Goal: Navigation & Orientation: Find specific page/section

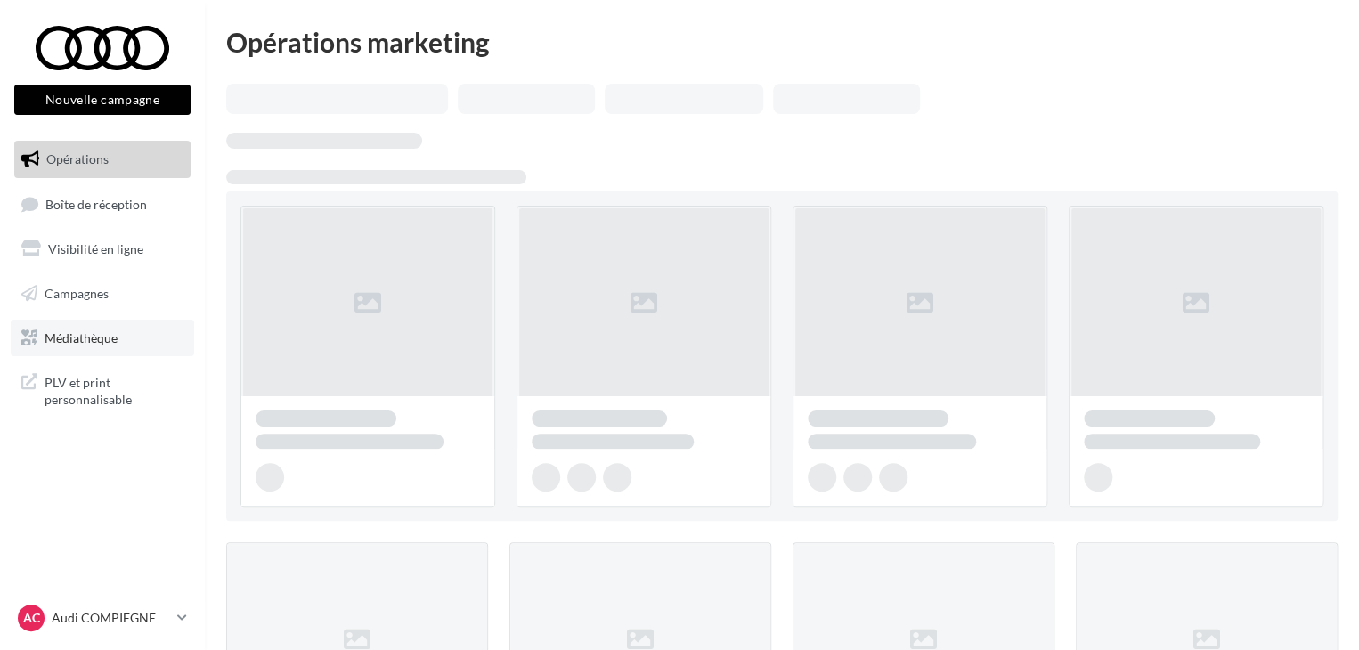
click at [127, 340] on link "Médiathèque" at bounding box center [103, 338] width 184 height 37
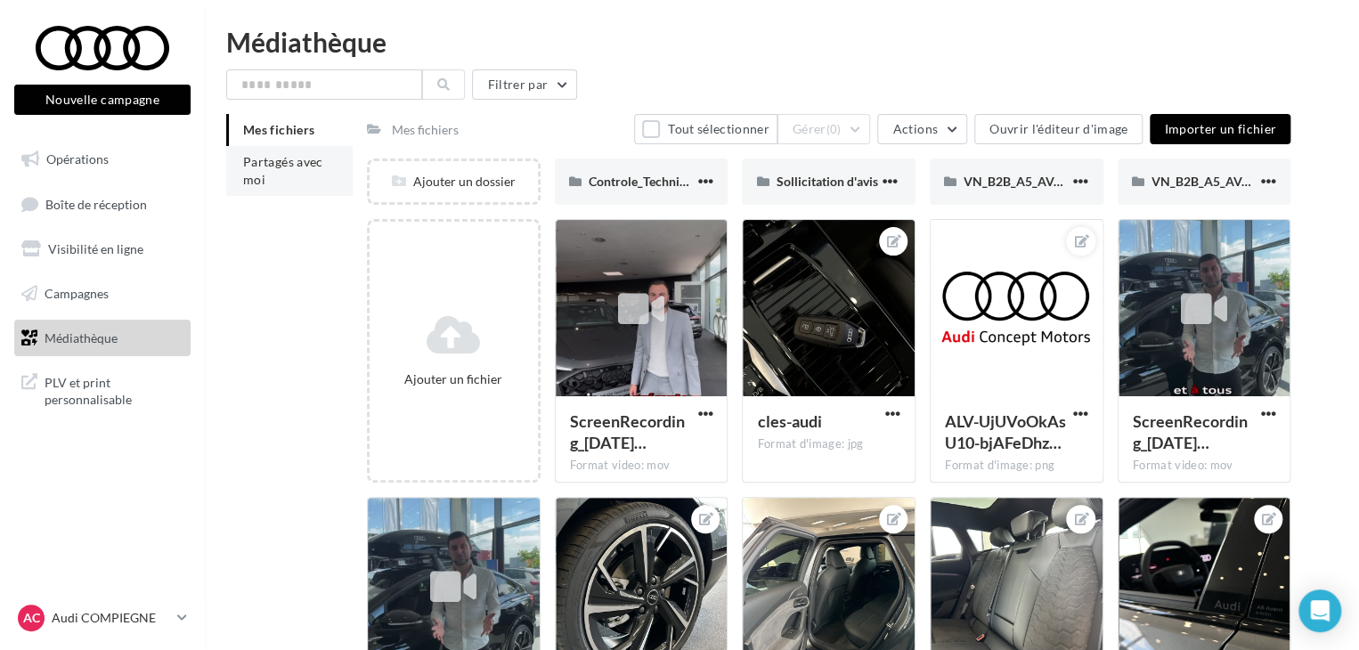
click at [271, 155] on span "Partagés avec moi" at bounding box center [283, 170] width 80 height 33
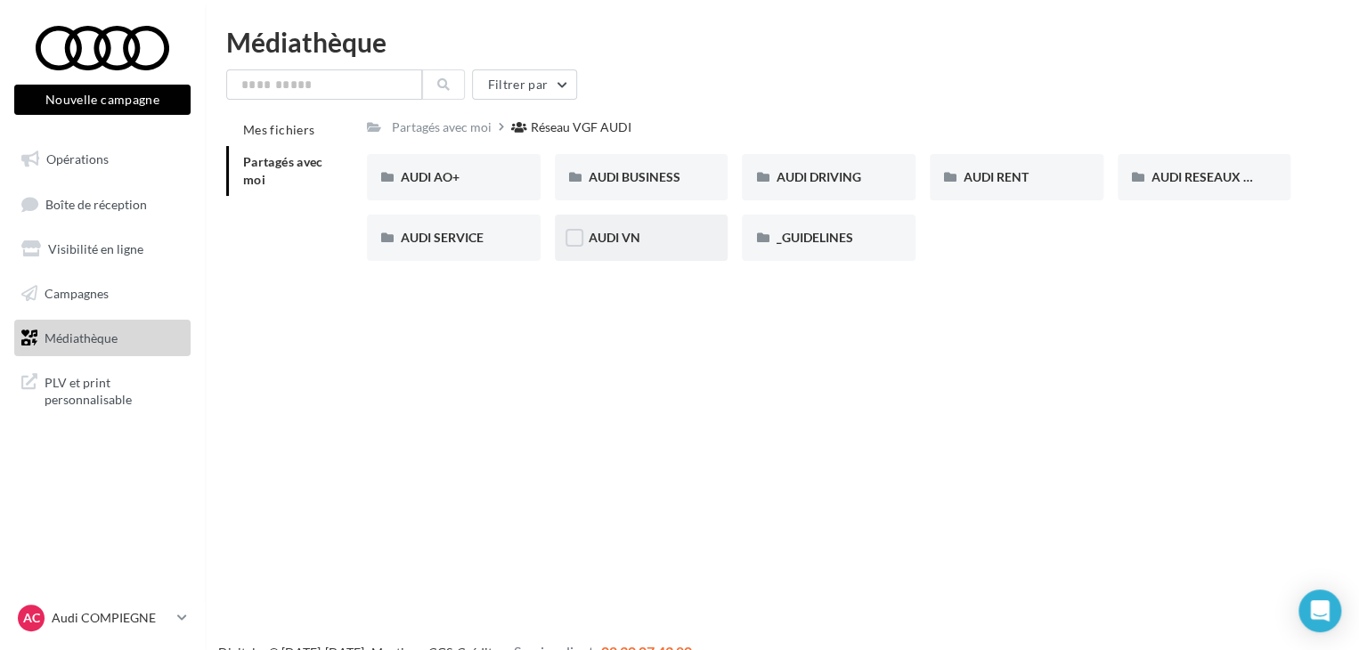
click at [620, 247] on div "AUDI VN" at bounding box center [642, 238] width 174 height 46
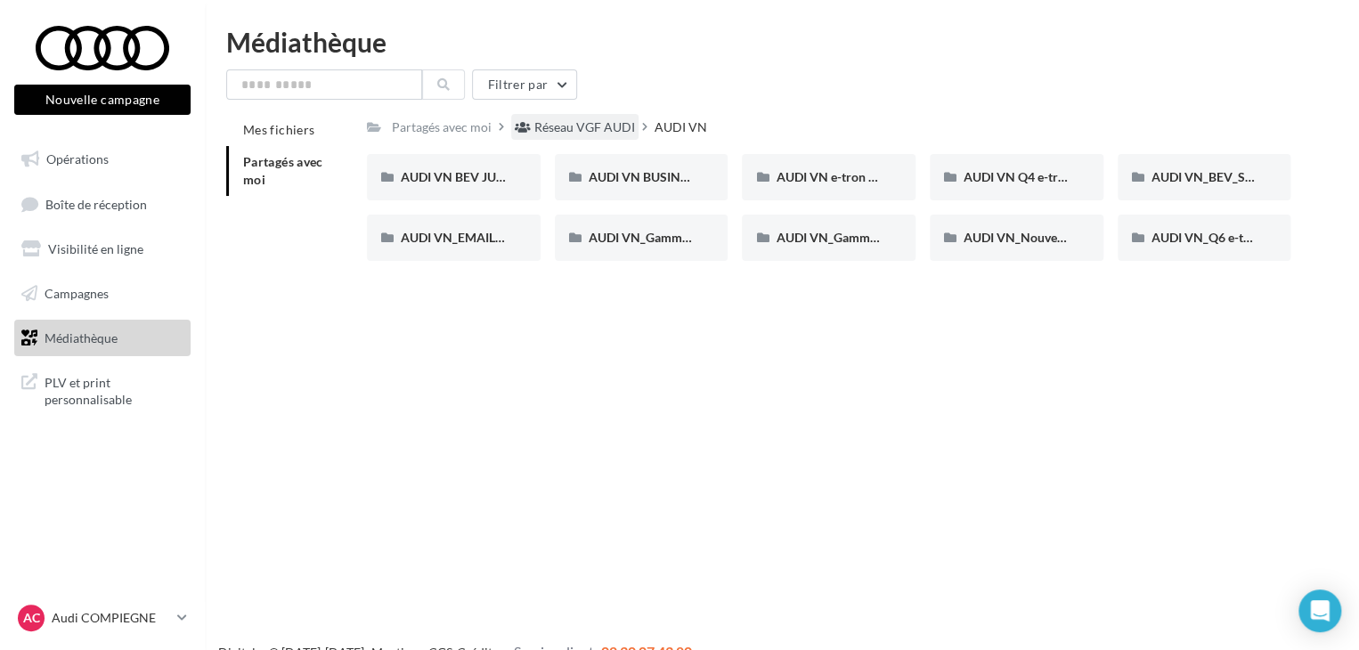
click at [590, 133] on div "Réseau VGF AUDI" at bounding box center [585, 127] width 101 height 18
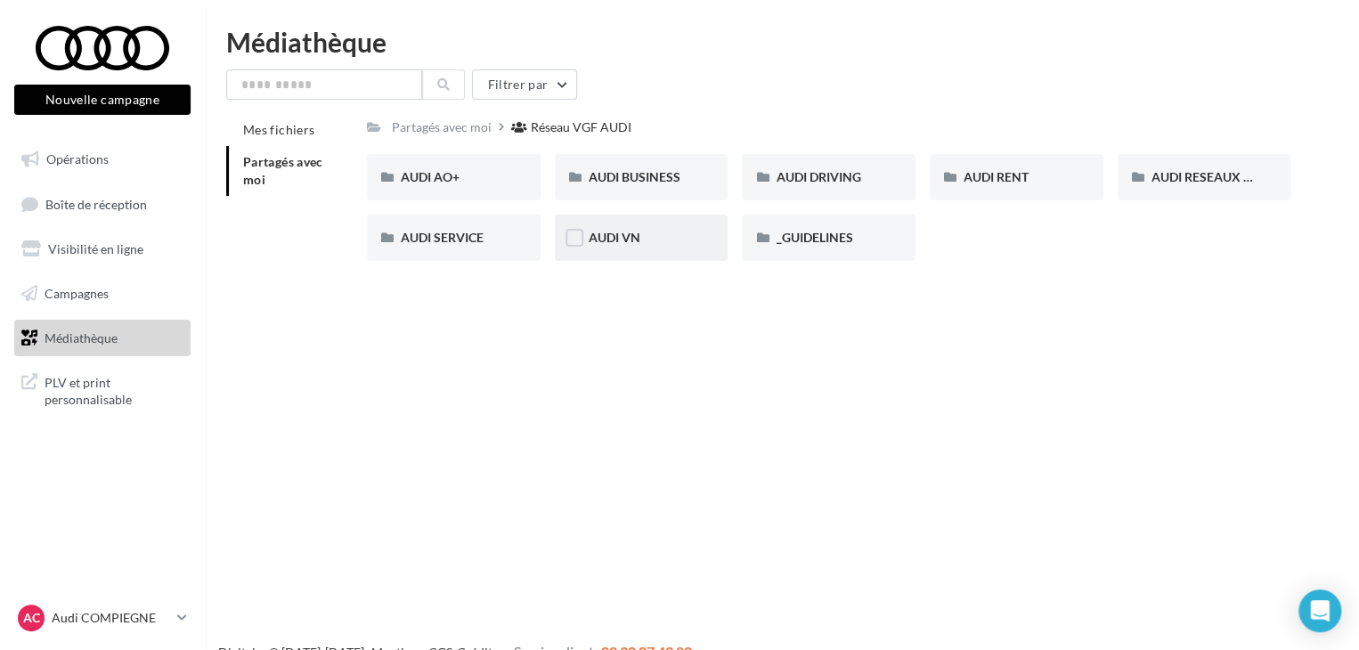
click at [681, 233] on div "AUDI VN" at bounding box center [642, 238] width 106 height 18
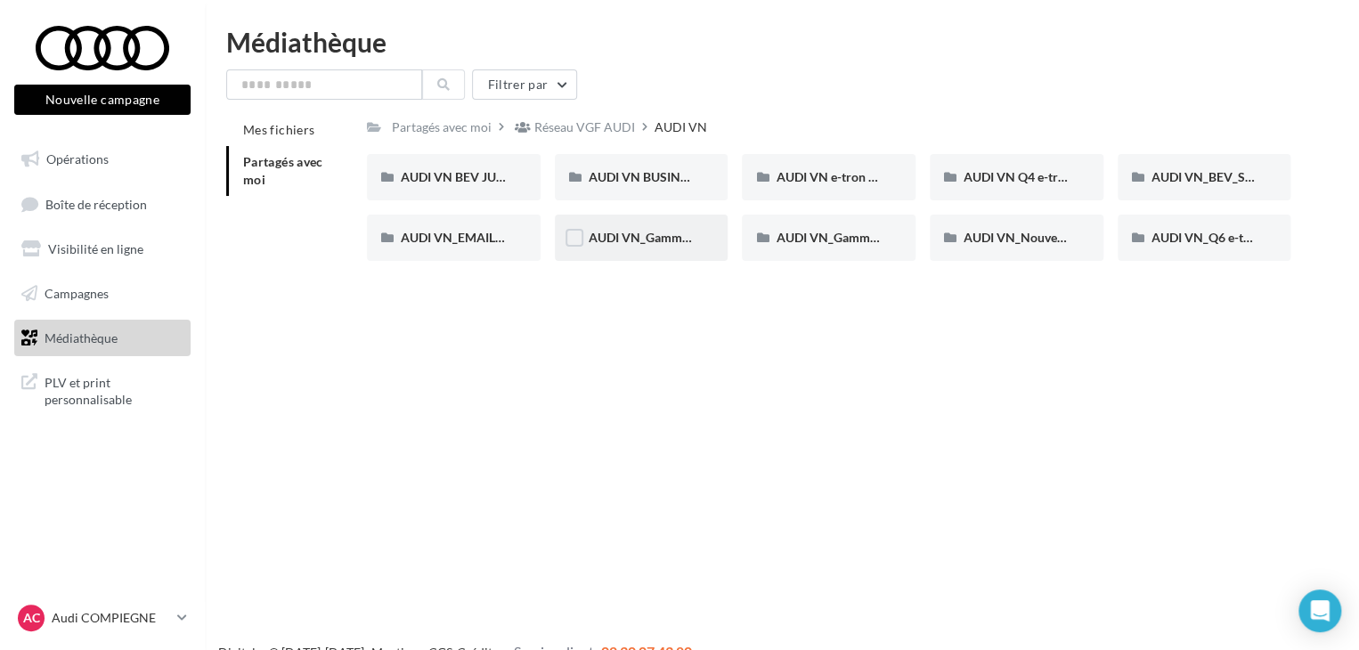
click at [698, 233] on div "AUDI VN_Gamme 100% électrique" at bounding box center [642, 238] width 174 height 46
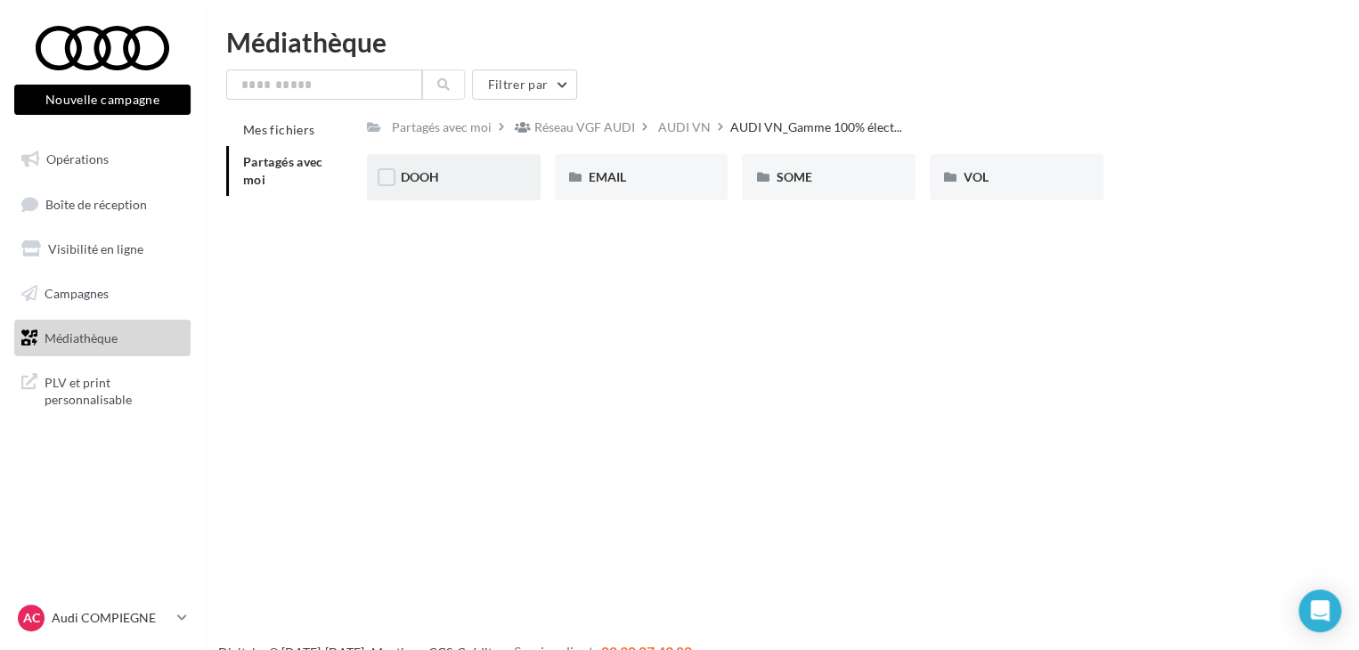
click at [456, 182] on div "DOOH" at bounding box center [454, 177] width 106 height 18
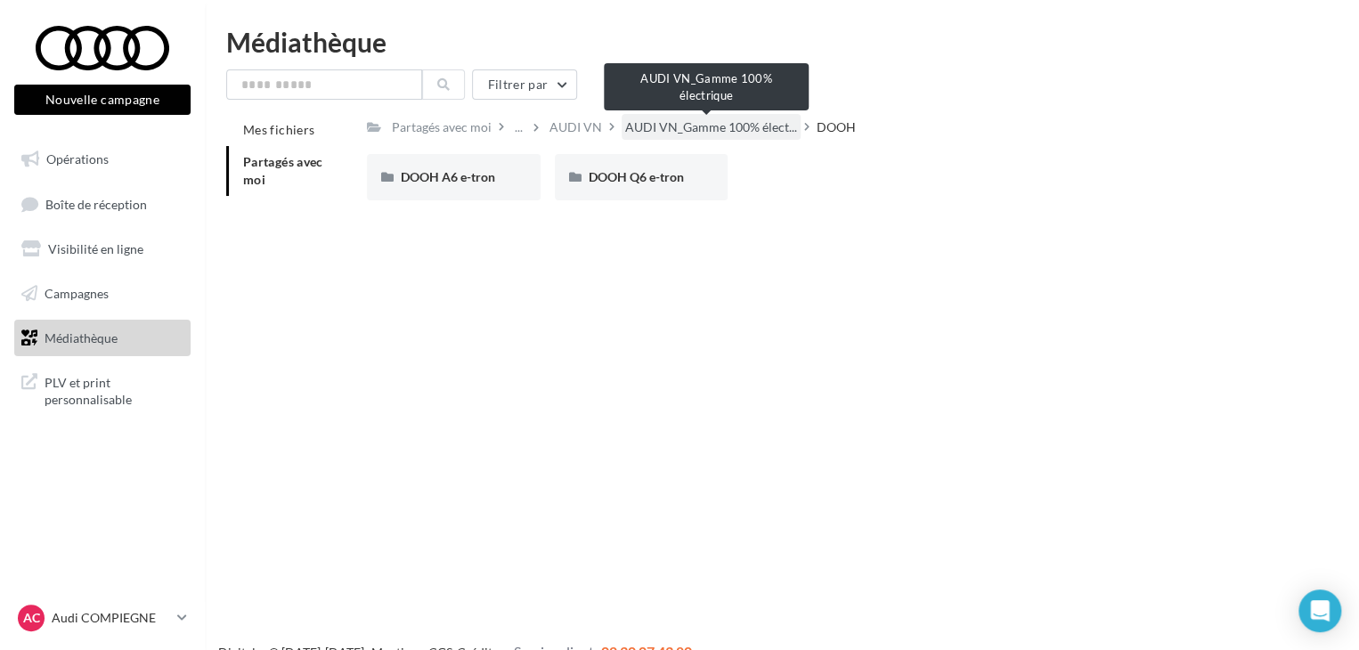
click at [676, 120] on span "AUDI VN_Gamme 100% élect..." at bounding box center [711, 127] width 172 height 18
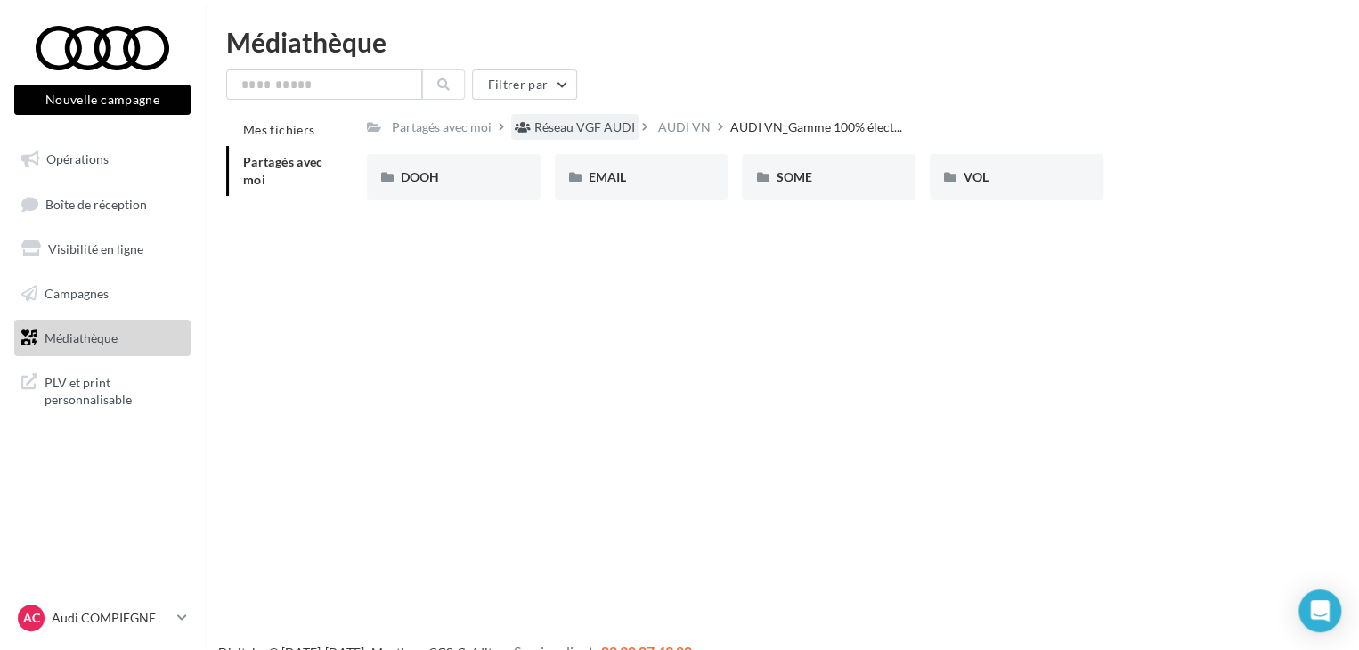
click at [547, 120] on div "Réseau VGF AUDI" at bounding box center [585, 127] width 101 height 18
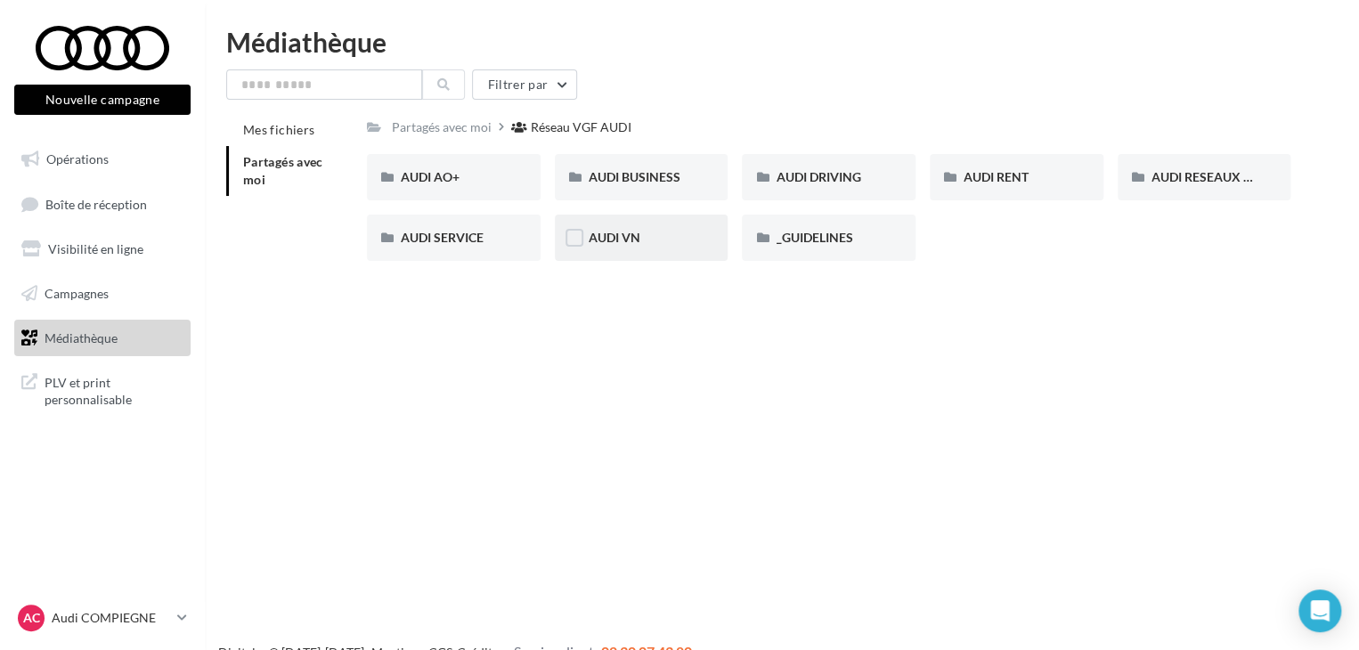
click at [608, 254] on div "AUDI VN" at bounding box center [642, 238] width 174 height 46
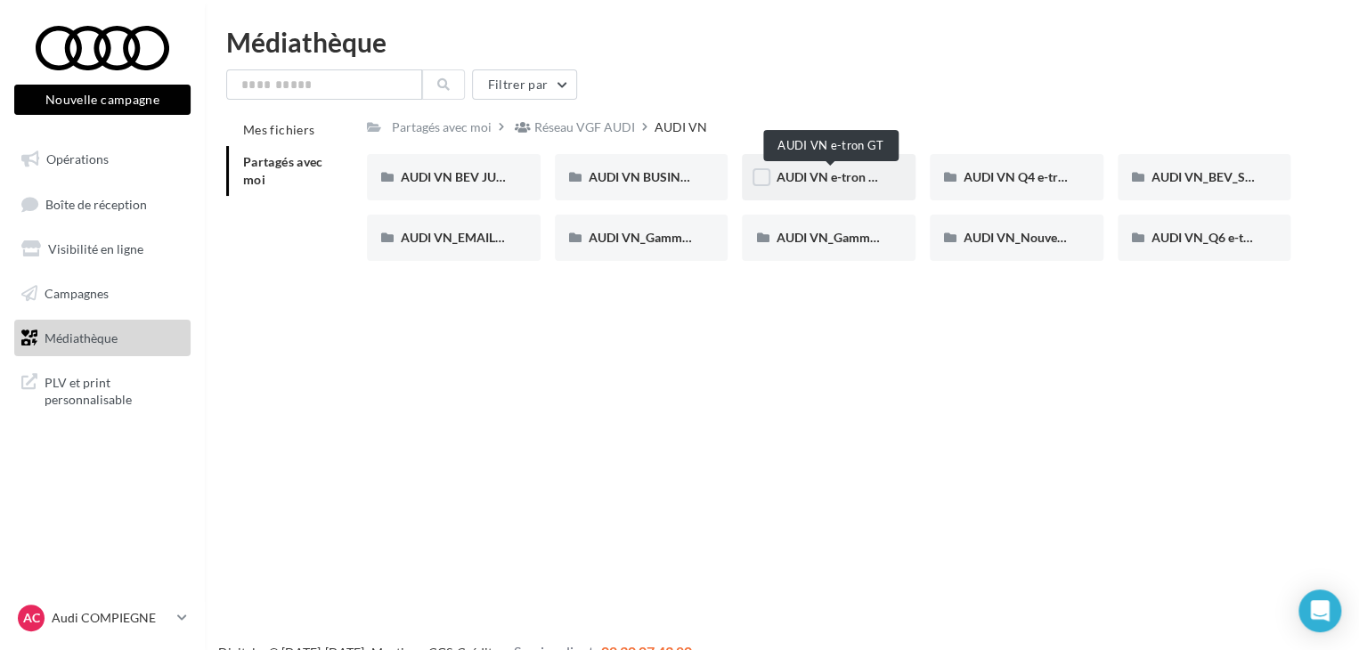
click at [827, 168] on div "AUDI VN e-tron GT" at bounding box center [829, 177] width 106 height 18
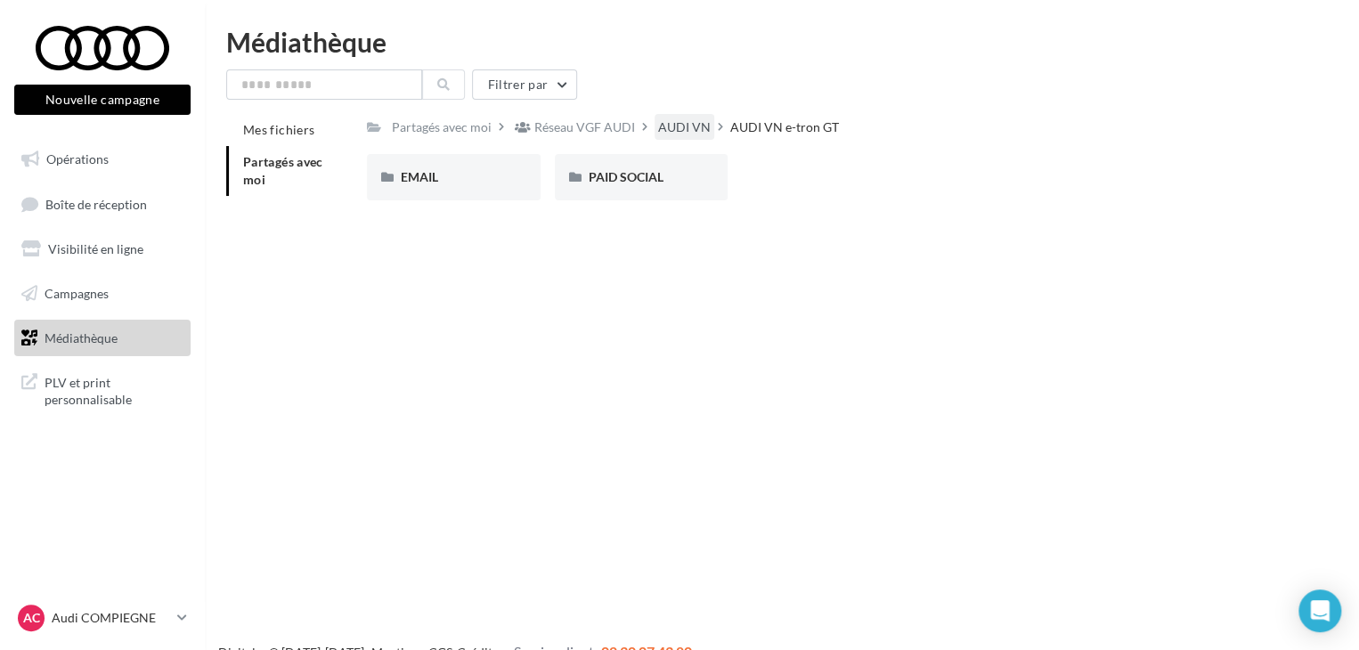
click at [669, 116] on div "AUDI VN" at bounding box center [685, 127] width 60 height 26
